Goal: Task Accomplishment & Management: Use online tool/utility

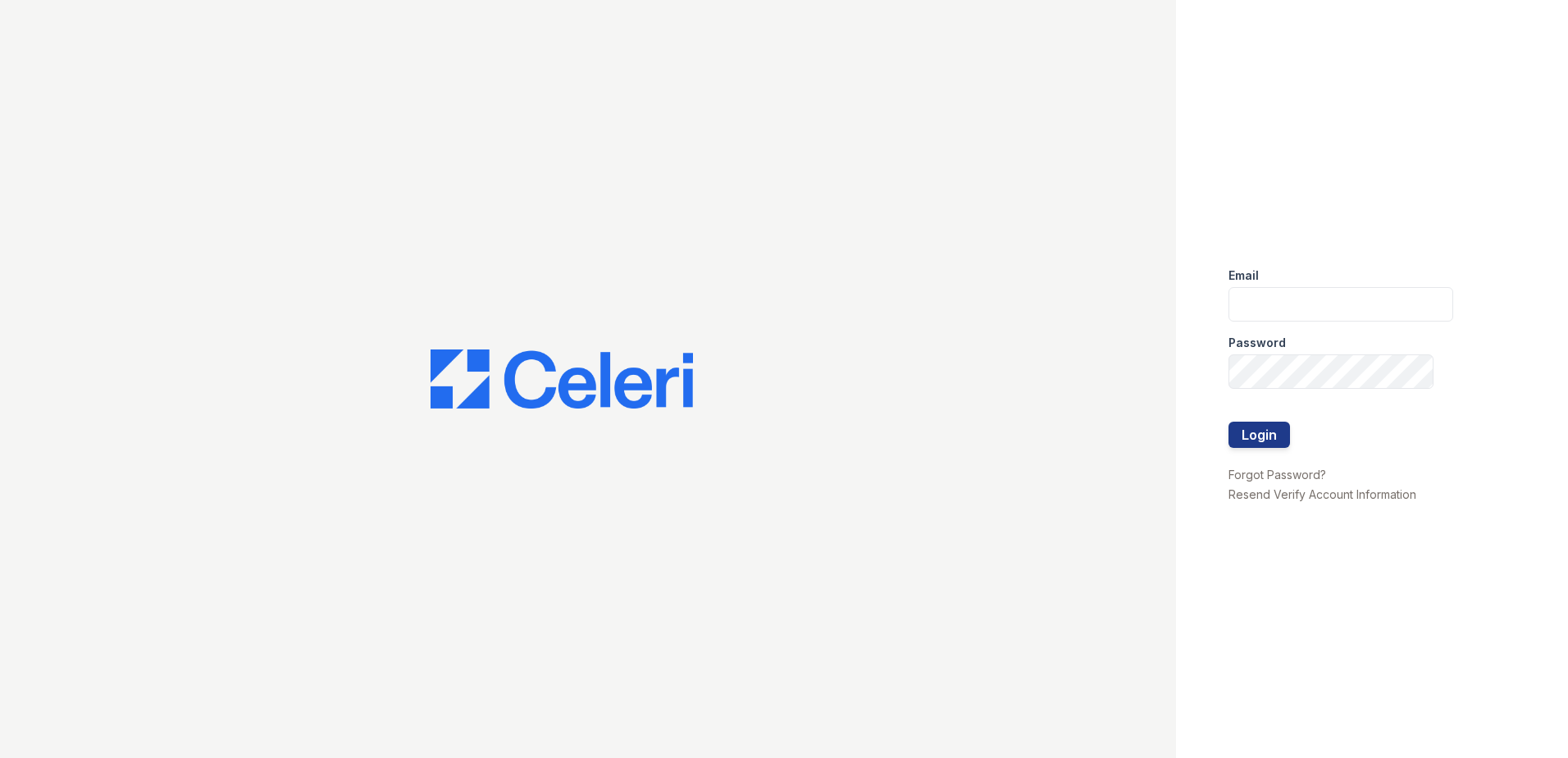
type input "Renewtaunton@trinity-pm.com"
click at [1291, 425] on form "Email Renewtaunton@trinity-pm.com Password Login" at bounding box center [1340, 359] width 225 height 210
click at [1273, 431] on button "Login" at bounding box center [1258, 434] width 61 height 26
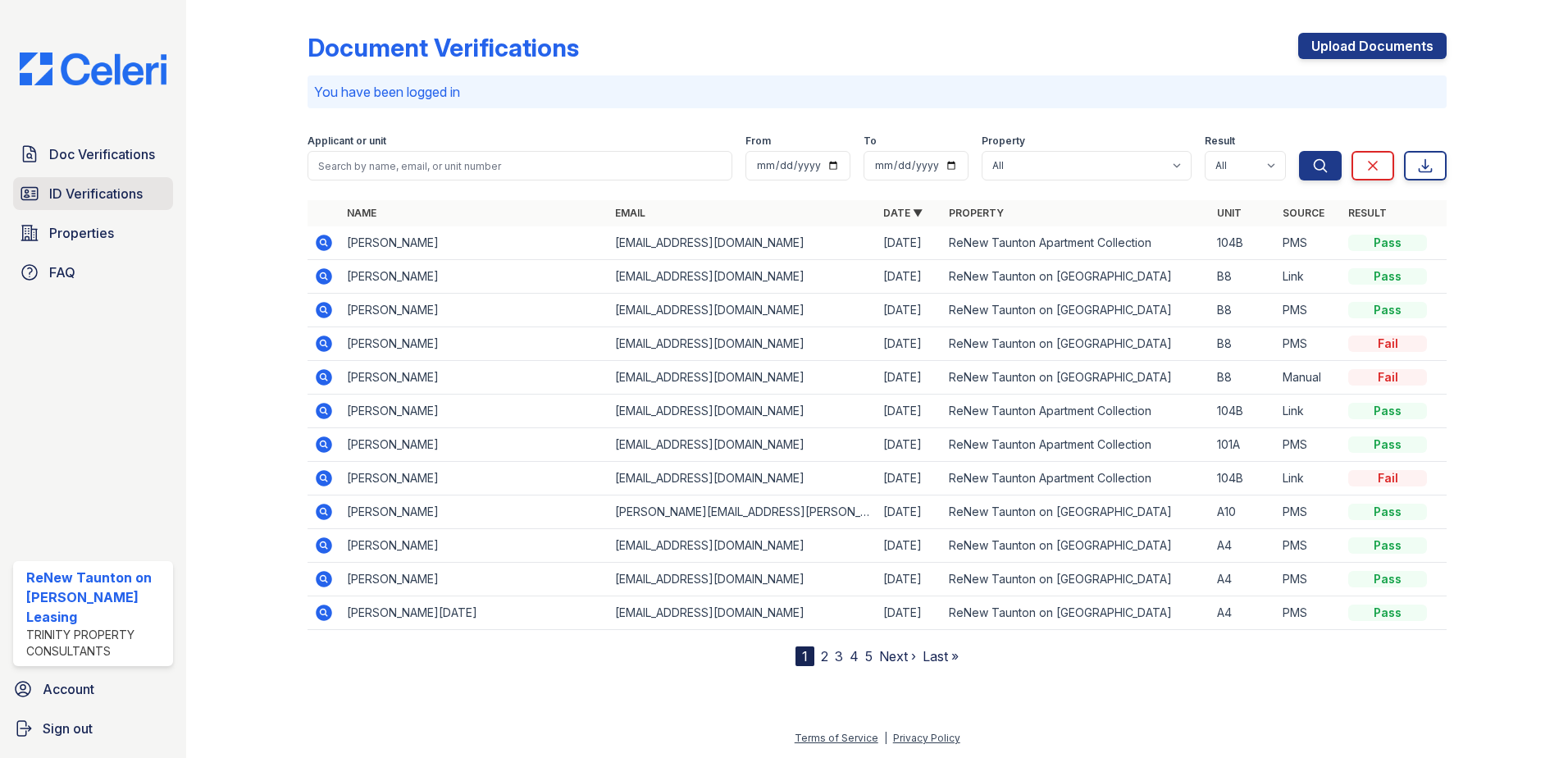
click at [108, 194] on span "ID Verifications" at bounding box center [96, 194] width 93 height 19
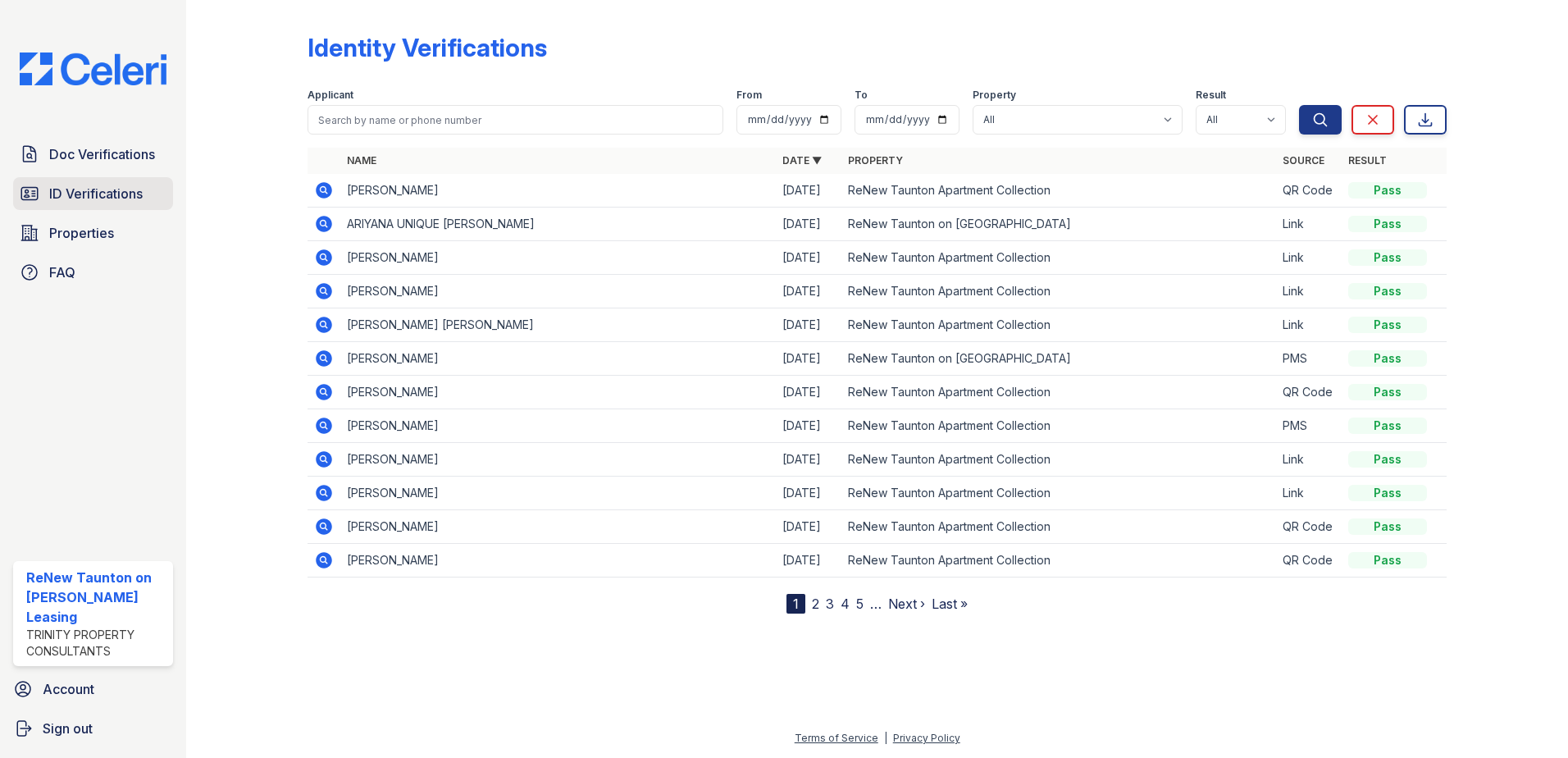
click at [110, 183] on link "ID Verifications" at bounding box center [92, 194] width 160 height 33
click at [71, 196] on span "ID Verifications" at bounding box center [96, 194] width 93 height 19
